Goal: Communication & Community: Answer question/provide support

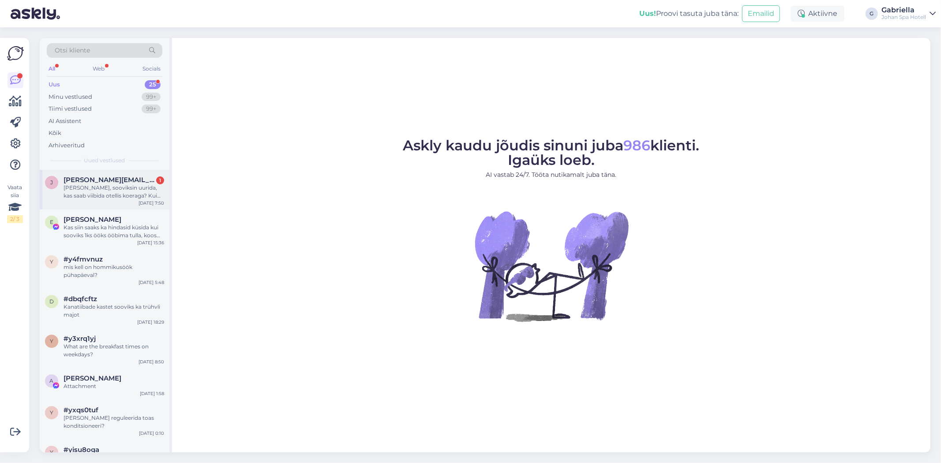
click at [129, 189] on div "[PERSON_NAME], sooviksin uurida, kas saab viibida otellis koeraga? Kui palju se…" at bounding box center [113, 192] width 101 height 16
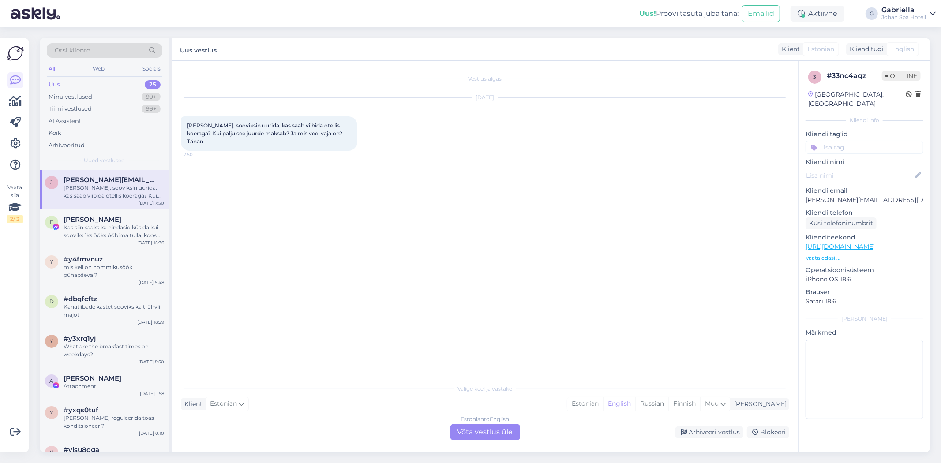
click at [515, 432] on div "Estonian to English Võta vestlus üle" at bounding box center [485, 432] width 70 height 16
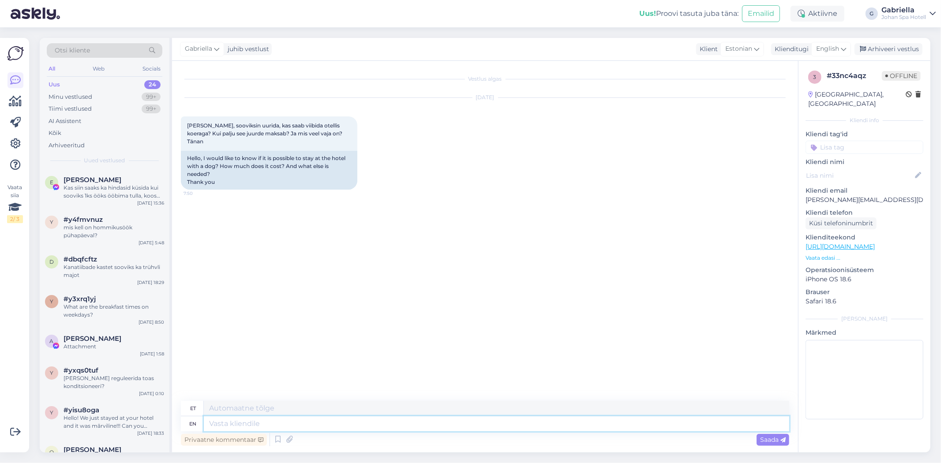
click at [365, 423] on textarea at bounding box center [496, 423] width 585 height 15
type textarea "Tere!"
type textarea "Tere! Hotellis on"
type textarea "Tere! [GEOGRAPHIC_DATA]"
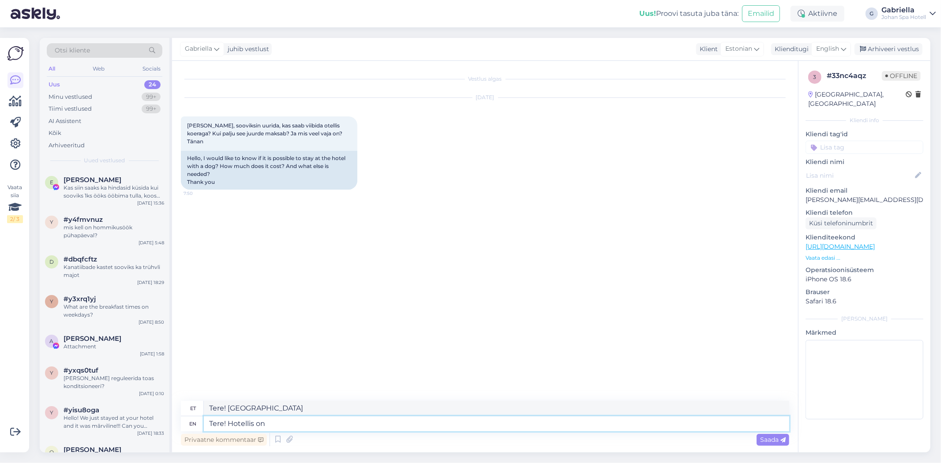
type textarea "Tere! Hotellis on l"
type textarea "Tere! Hotellis on"
type textarea "Tere! Hotellis on lemmikloomad l"
type textarea "Tere! Hotellid on lemmikloomad"
type textarea "Tere! Hotellis on lemmikloomad lubatud, l"
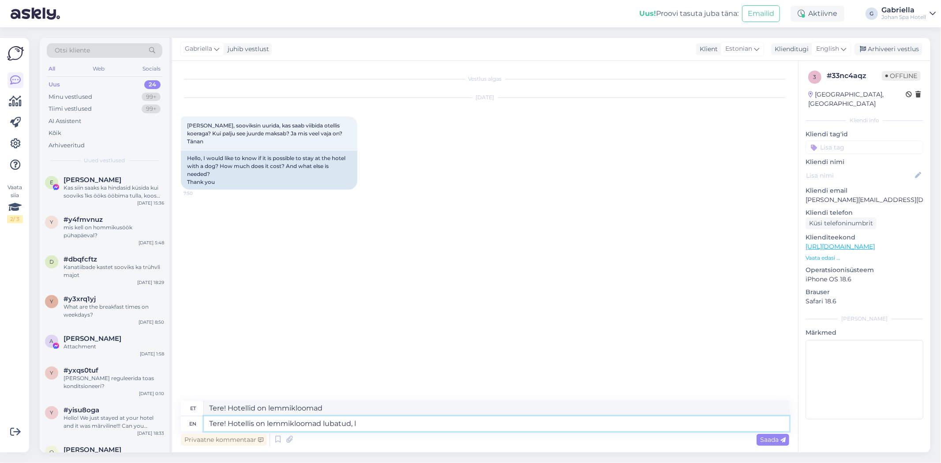
type textarea "Tere! Hotellid on lemmikloomad lubatud,"
type textarea "Tere! Hotellis on lemmikloomad lubatud, lisatasu"
type textarea "Tere! Hotellid on lemmikloomad lubatud, lisatasu"
type textarea "Tere! Hotellis on lemmikloomad lubatud, lisatasu 15€/öö."
type textarea "Tere! Hotellid on lemmikloomad lubatud, lisatasu 15€/öö."
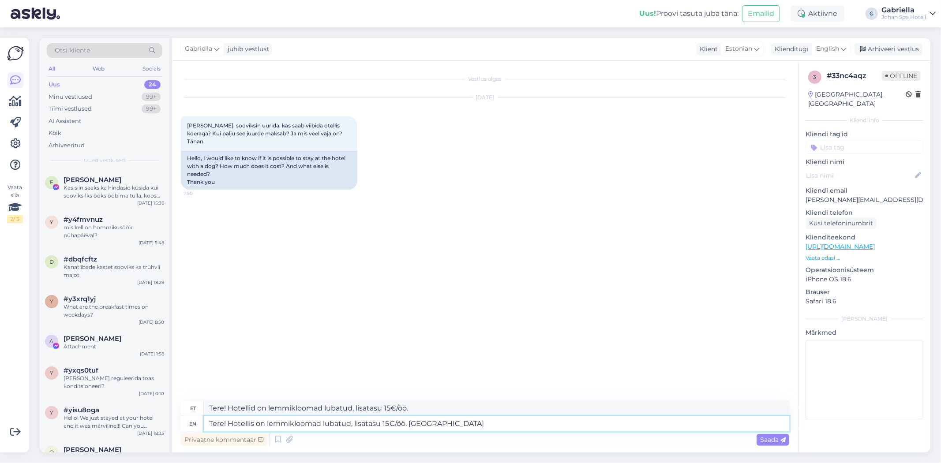
type textarea "Tere! Hotellis on lemmikloomad lubatud, lisatasu 15€/öö. Hotelli t"
type textarea "Tere! Hotellid on lemmikloomad lubatud, lisatasu 15€/öö. [GEOGRAPHIC_DATA]"
type textarea "Tere! Hotellis on lemmikloomad lubatud, lisatasu 15€/öö. Hotelli tuleb t"
type textarea "Tere! Hotellid on lemmikloomad lubatud, lisatasu 15€/öö. Hotelli tuleb"
type textarea "Tere! Hotellis on lemmikloomad lubatud, lisatasu 15€/öö. Hotelli tuleb teavitad…"
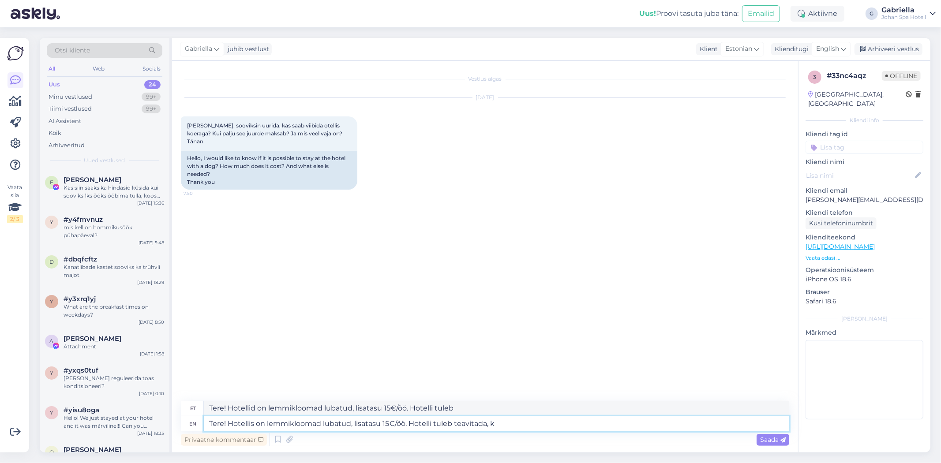
type textarea "Tere! Hotellid on lemmikloomad lubatud, lisatasu 15€/öö. Hotelli teavitada tule…"
type textarea "Tere! Hotellis on lemmikloomad lubatud, lisatasu 15€/öö. Hotelli tuleb teavitad…"
type textarea "Tere! Hotellid on lemmikloomad lubatud, lisatasu 15€/öö. Hotelli teavitada tule…"
type textarea "Tere! Hotellis on lemmikloomad lubatud, lisatasu 15€/öö. Hotelli tuleb teavitad…"
type textarea "Tere! Hotellid on lemmikloomad lubatud, lisatasu 15€/öö. Hotelli teavitab, [PER…"
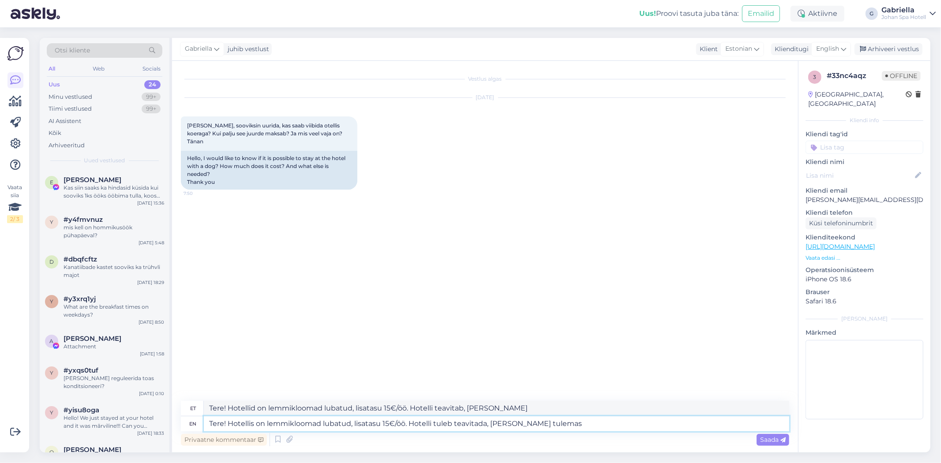
type textarea "Tere! Hotellis on lemmikloomad lubatud, lisatasu 15€/öö. Hotelli tuleb teavitad…"
type textarea "Tere! Hotellid on lemmikloomad lubatud, lisatasu 15€/öö. Hotelli tuleb, [PERSON…"
type textarea "Tere! Hotellis on lemmikloomad lubatud, lisatasu 15€/öö. Hotelli tuleb teavitad…"
type textarea "Tere! Hotellid on lemmikloomad lubatud, lisatasu 15€/öö. Hotelli tulebda, [PERS…"
type textarea "Tere! Hotellis on lemmikloomad lubatud, lisatasu 15€/öö. Hotelli tuleb teavitad…"
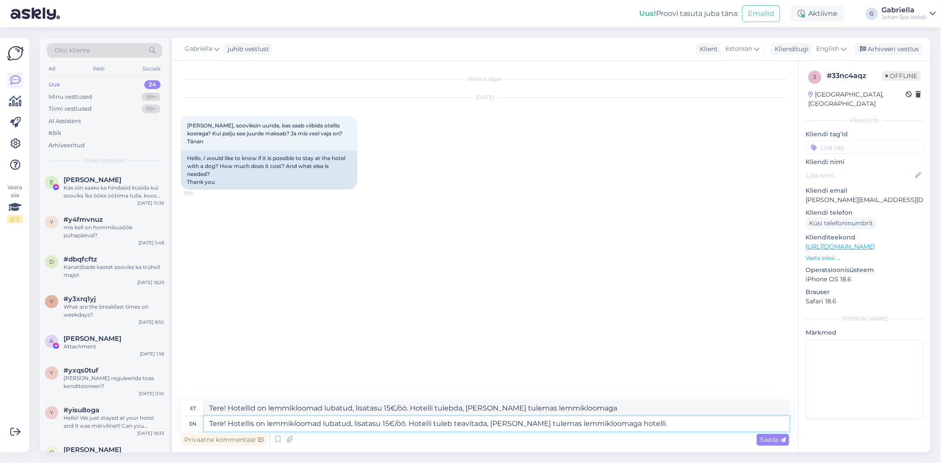
type textarea "Tere! Hotellid on lemmikloomad lubatud, lisatasu 15€/öö. Hotelli teavitab, [PER…"
type textarea "Tere! Hotellis on lemmikloomad lubatud, lisatasu 15€/öö. Hotelli tuleb teavitad…"
type textarea "Tere! Hotellid on lemmikloomad lubatud, lisatasu 15€/öö. Hotelli teavitab, [PER…"
type textarea "Tere! Hotellis on lemmikloomad lubatud, lisatasu 15€/öö. Hotelli tuleb teavitad…"
type textarea "Tere! Hotellid on lemmikloomad lubatud, lisatasu 15€/öö. Hotelli teavitab, [PER…"
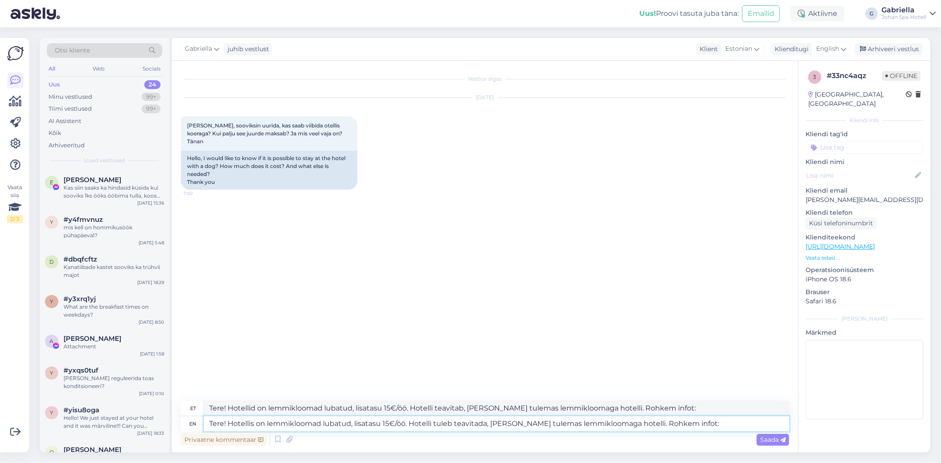
paste textarea "[URL][DOMAIN_NAME]"
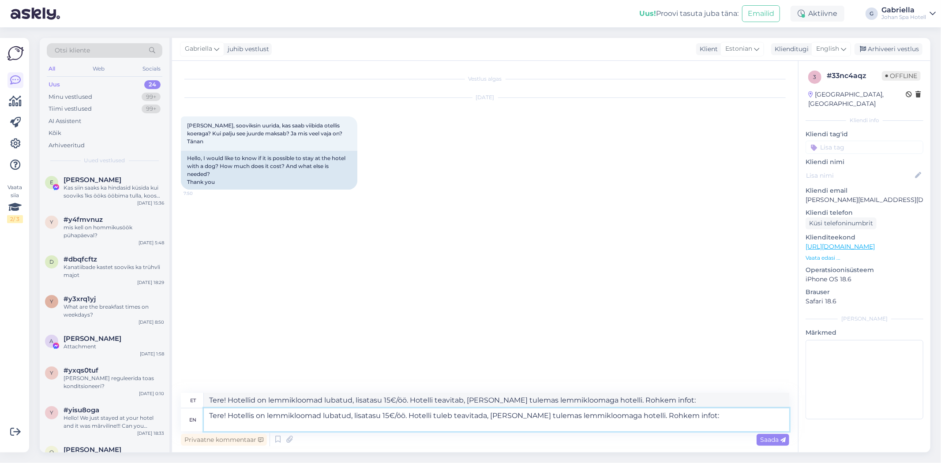
type textarea "Tere! Hotellis on lemmikloomad lubatud, lisatasu 15€/öö. Hotelli tuleb teavitad…"
type textarea "Tere! Hotellid on lemmikloomad lubatud, lisatasu 15€/öö. Hotelli teavitab, [PER…"
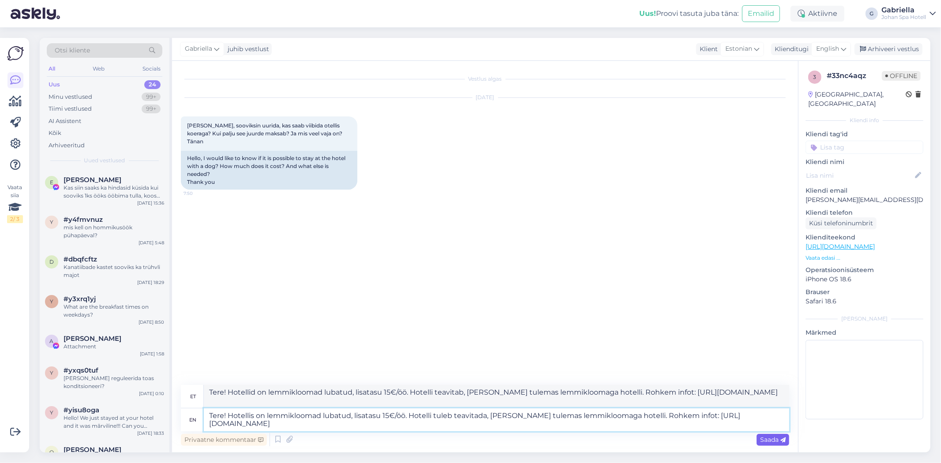
type textarea "Tere! Hotellis on lemmikloomad lubatud, lisatasu 15€/öö. Hotelli tuleb teavitad…"
click at [774, 442] on span "Saada" at bounding box center [773, 440] width 26 height 8
